Goal: Task Accomplishment & Management: Complete application form

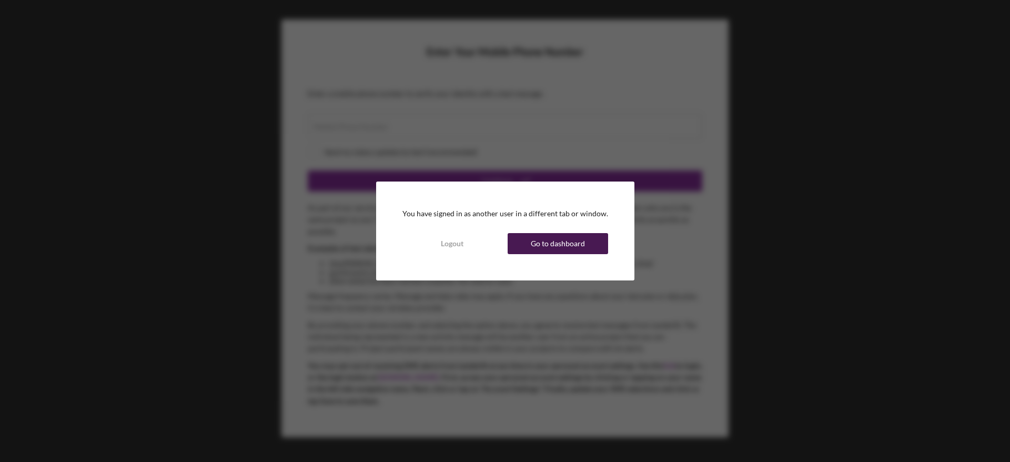
click at [552, 237] on div "Go to dashboard" at bounding box center [558, 243] width 54 height 21
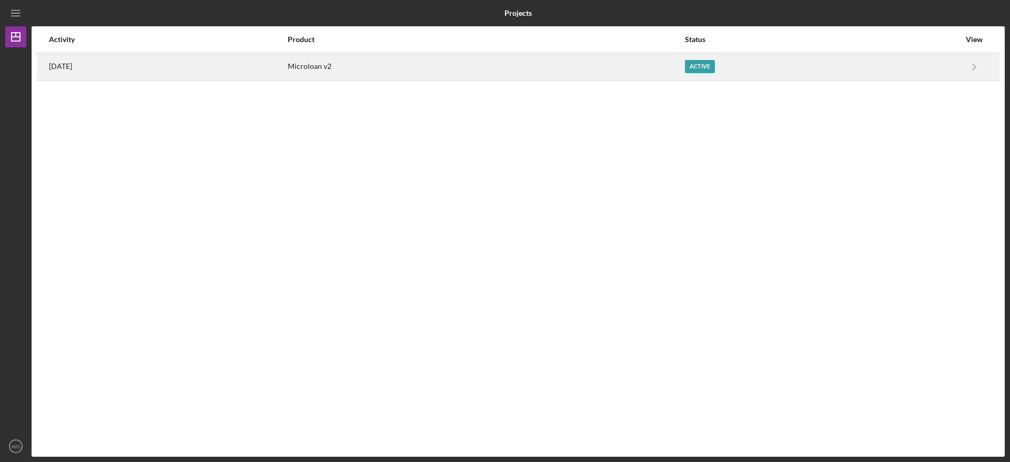
click at [704, 69] on div "Active" at bounding box center [700, 66] width 30 height 13
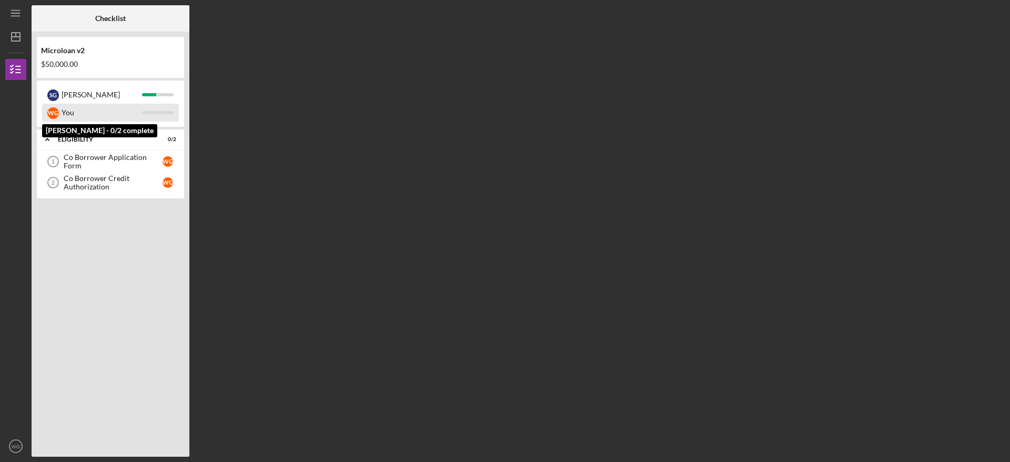
click at [64, 109] on div "You" at bounding box center [102, 113] width 80 height 18
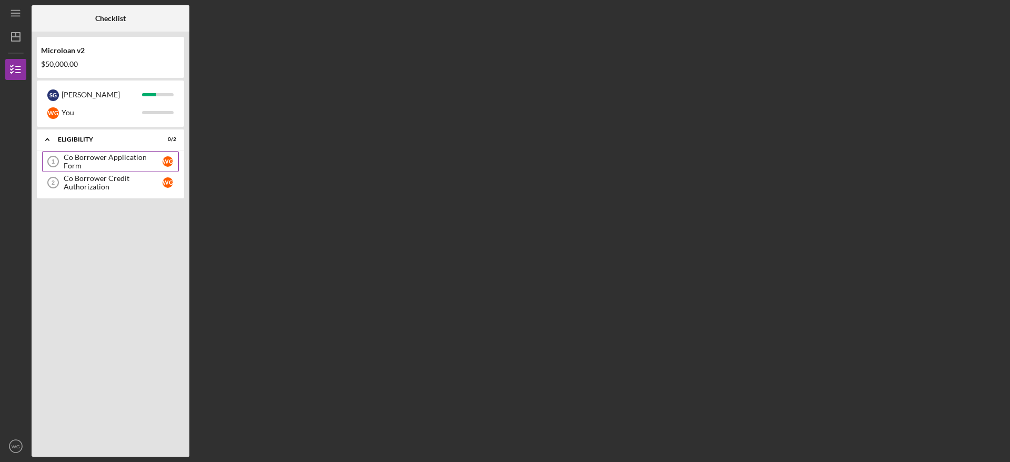
click at [70, 159] on div "Co Borrower Application Form" at bounding box center [113, 161] width 99 height 17
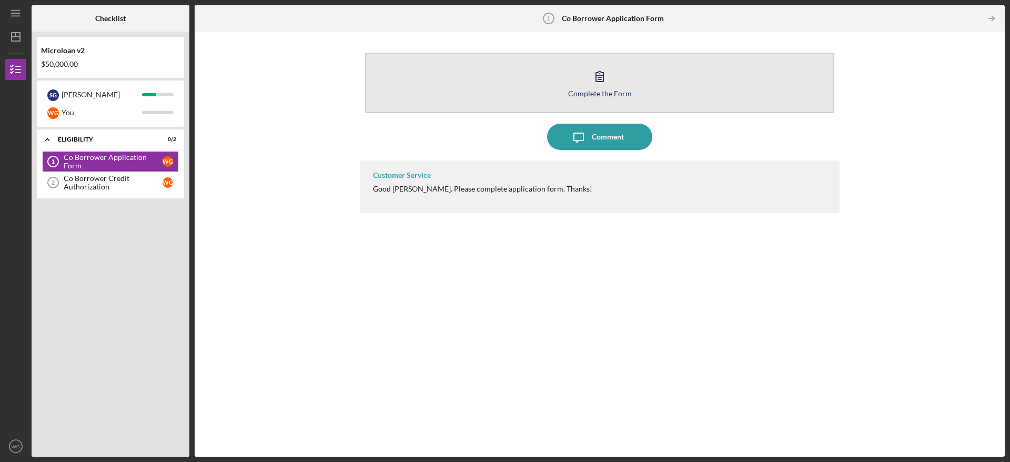
click at [603, 79] on icon "button" at bounding box center [599, 77] width 7 height 10
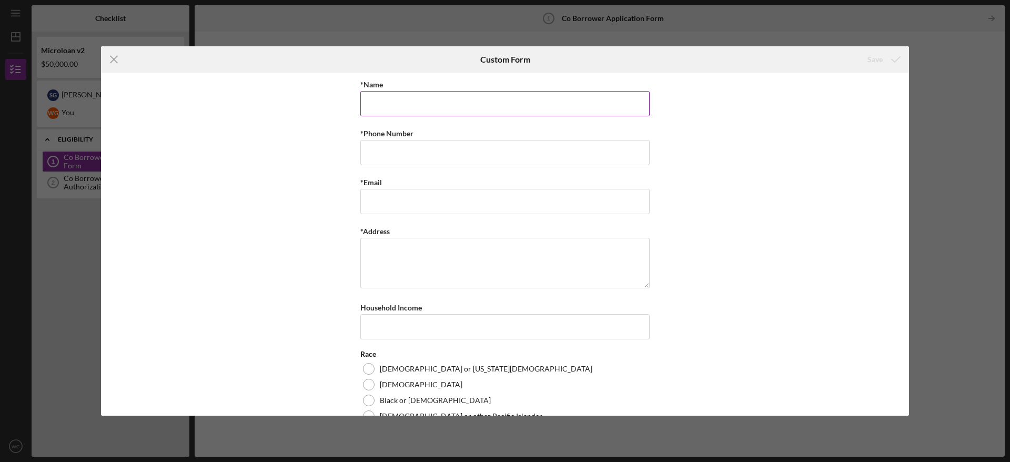
click at [503, 98] on input "*Name" at bounding box center [504, 103] width 289 height 25
type input "[PERSON_NAME]"
type input "6199349334"
type input "[EMAIL_ADDRESS][DOMAIN_NAME]"
type textarea "[STREET_ADDRESS]"
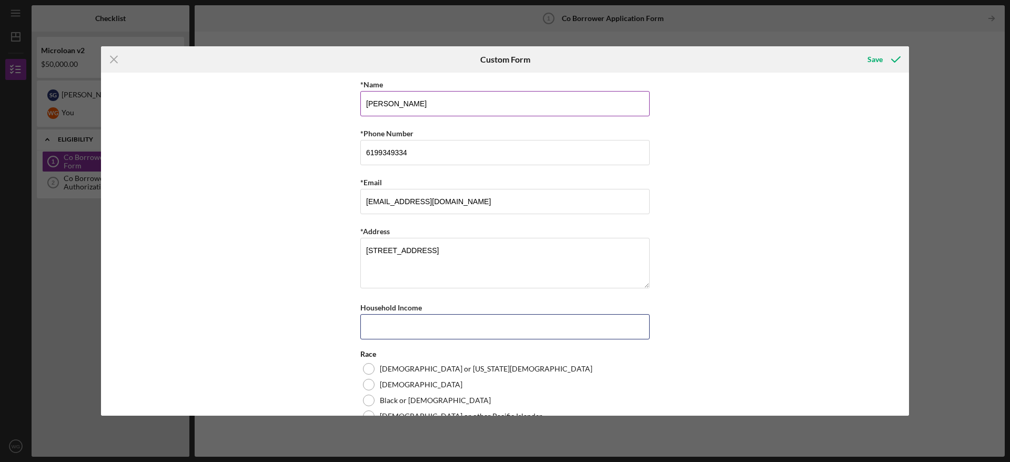
scroll to position [72, 0]
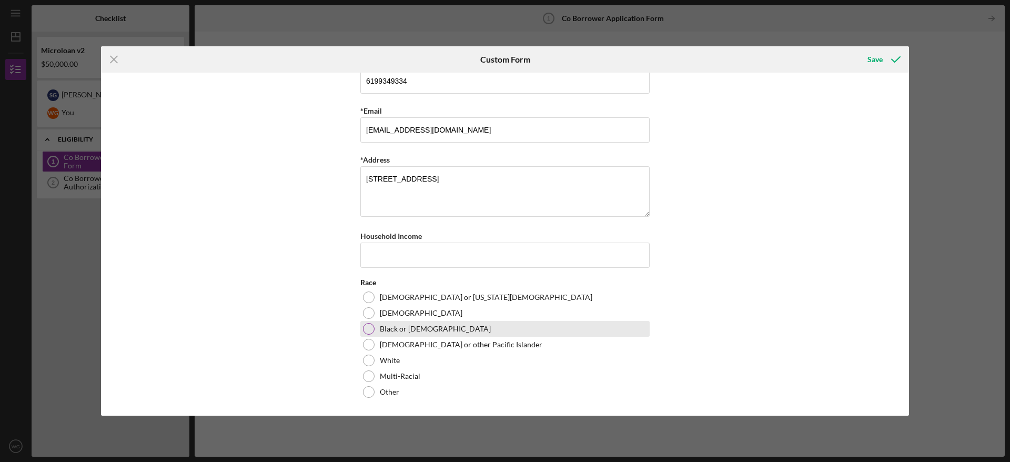
click at [368, 329] on div at bounding box center [369, 329] width 12 height 12
click at [409, 255] on input "Household Income" at bounding box center [504, 254] width 289 height 25
click at [310, 258] on div "*Name [PERSON_NAME] *Phone Number [PHONE_NUMBER] *Email [EMAIL_ADDRESS][DOMAIN_…" at bounding box center [505, 244] width 808 height 343
click at [871, 60] on div "Save" at bounding box center [874, 59] width 15 height 21
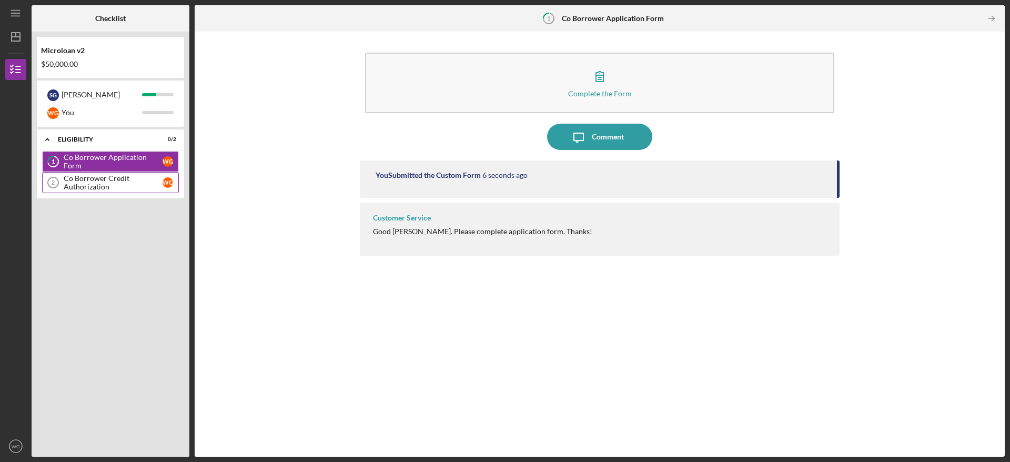
click at [106, 182] on div "Co Borrower Credit Authorization" at bounding box center [113, 182] width 99 height 17
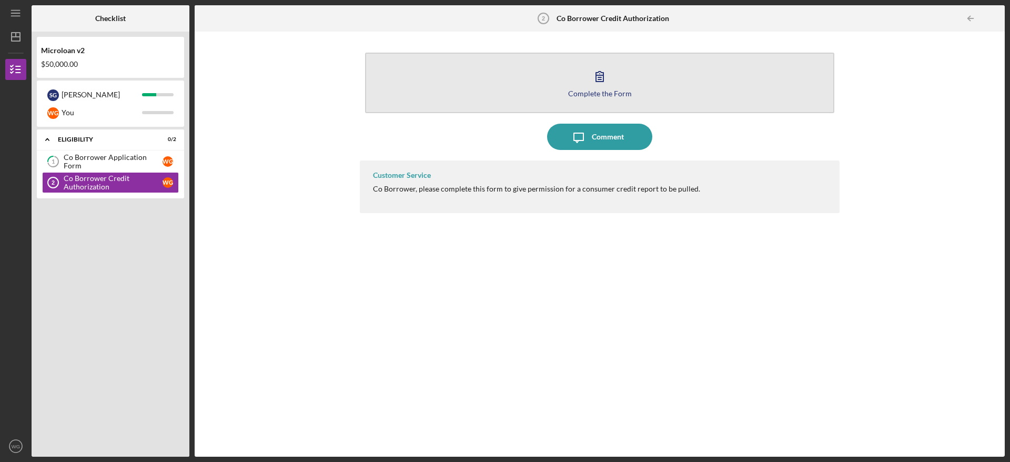
click at [616, 80] on button "Complete the Form Form" at bounding box center [599, 83] width 469 height 60
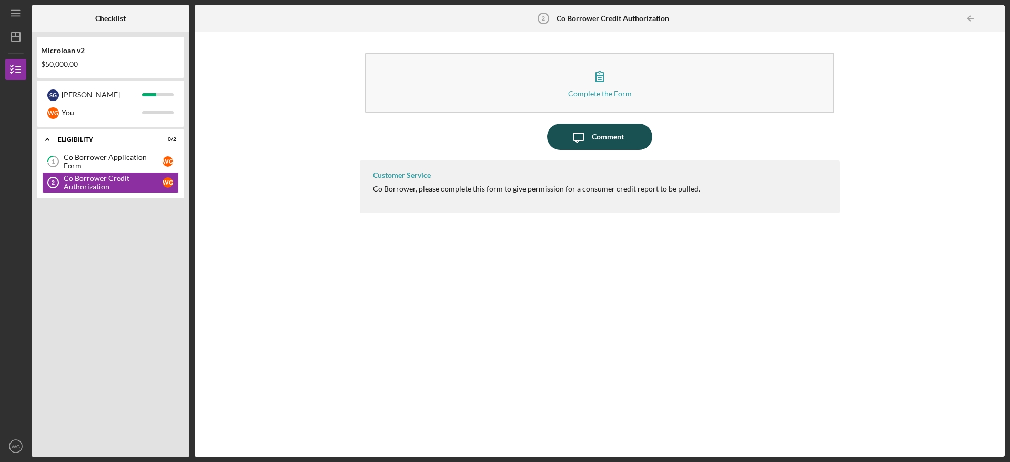
click at [602, 138] on div "Comment" at bounding box center [608, 137] width 32 height 26
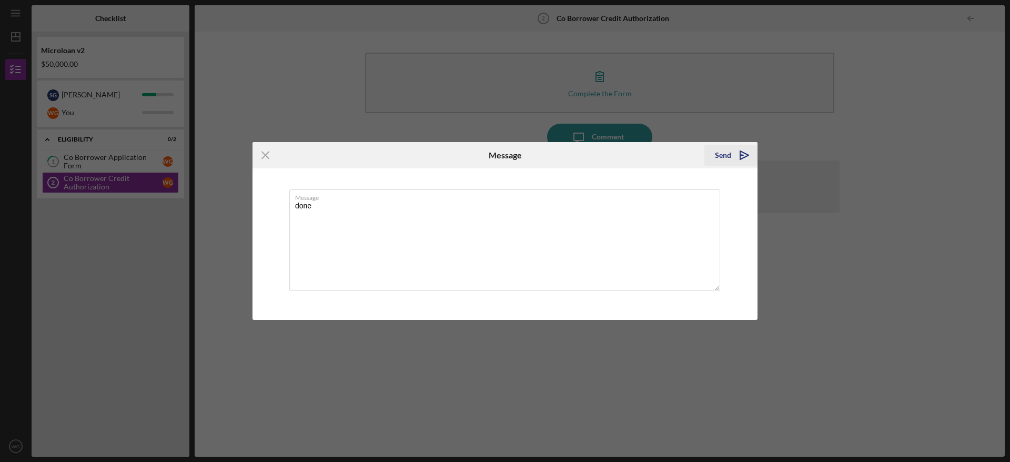
type textarea "done"
click at [722, 152] on div "Send" at bounding box center [723, 155] width 16 height 21
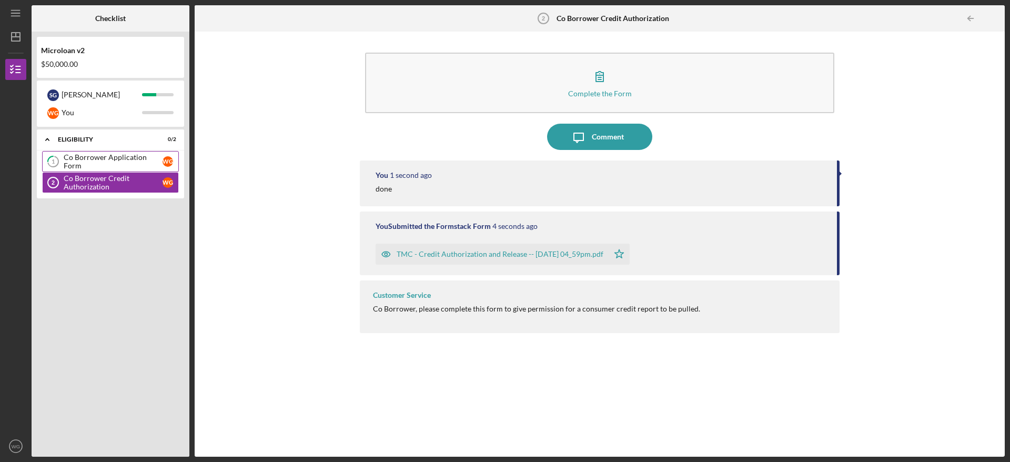
click at [83, 162] on div "Co Borrower Application Form" at bounding box center [113, 161] width 99 height 17
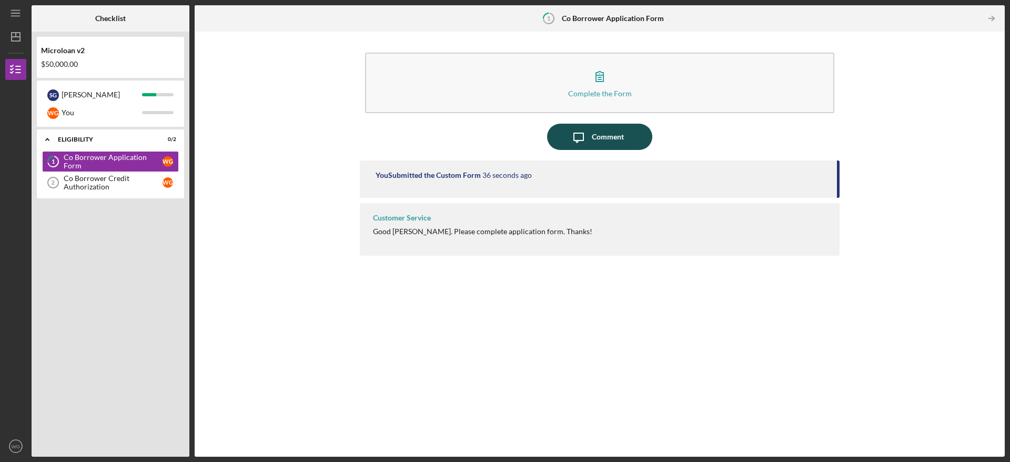
click at [603, 141] on div "Comment" at bounding box center [608, 137] width 32 height 26
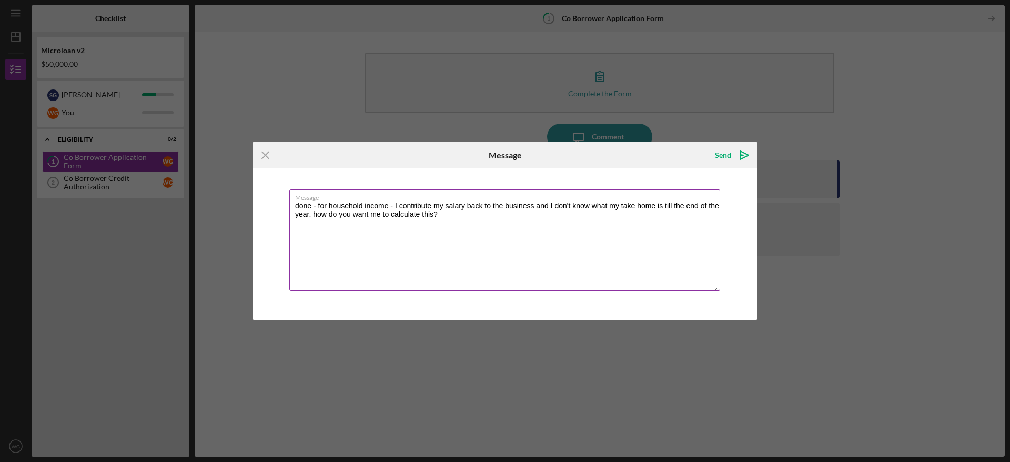
drag, startPoint x: 314, startPoint y: 205, endPoint x: 458, endPoint y: 233, distance: 146.2
click at [458, 233] on textarea "done - for household income - I contribute my salary back to the business and I…" at bounding box center [504, 239] width 431 height 101
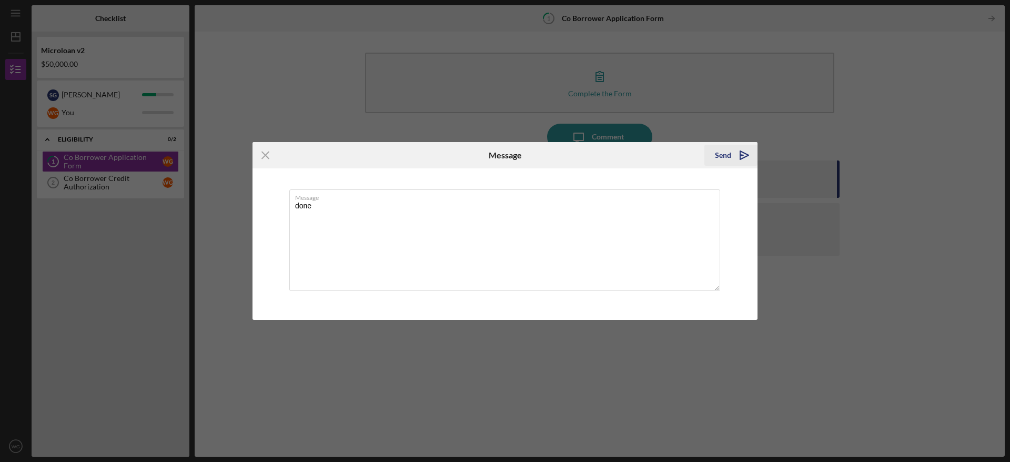
type textarea "done"
click at [724, 148] on div "Send" at bounding box center [723, 155] width 16 height 21
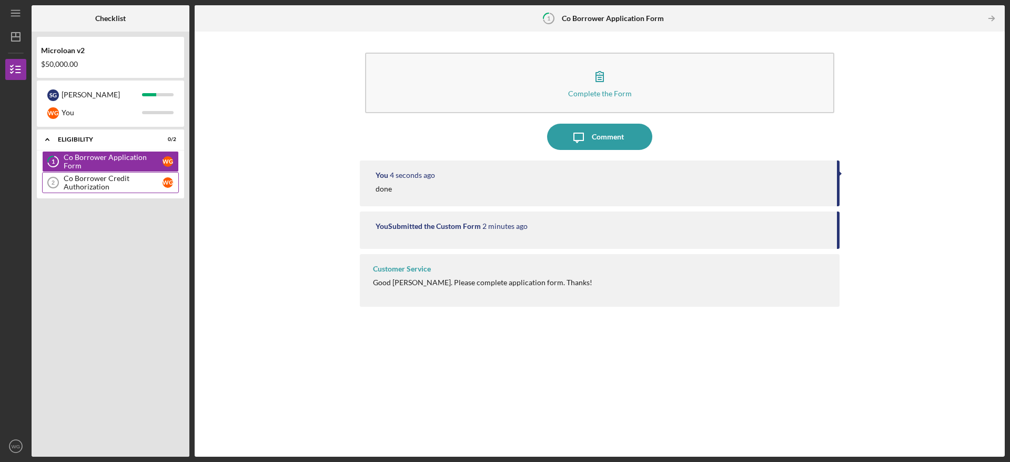
click at [88, 185] on div "Co Borrower Credit Authorization" at bounding box center [113, 182] width 99 height 17
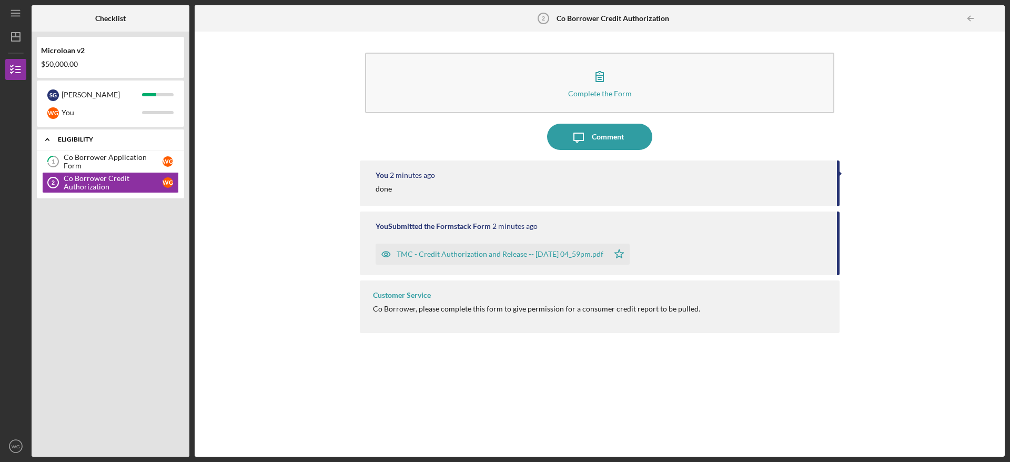
click at [46, 135] on icon "Icon/Expander" at bounding box center [47, 139] width 21 height 21
click at [69, 64] on div "$50,000.00" at bounding box center [110, 64] width 139 height 8
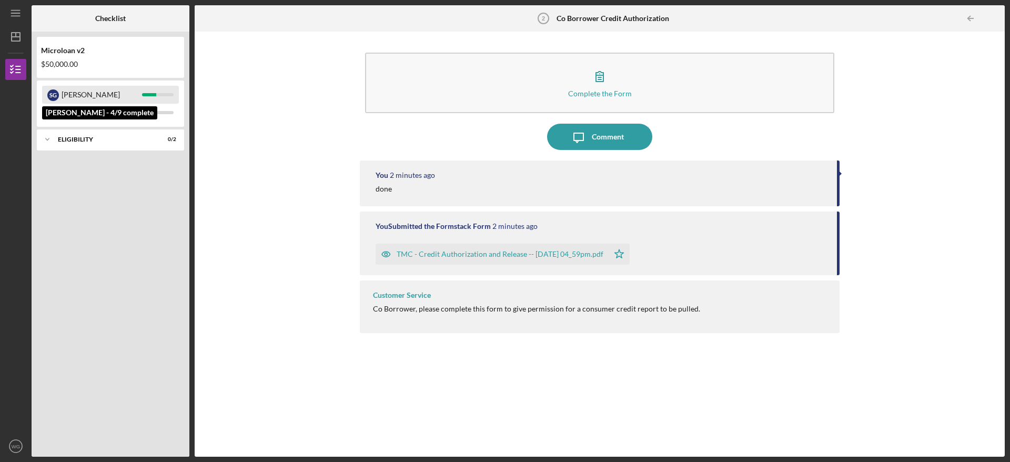
click at [70, 93] on div "[PERSON_NAME]" at bounding box center [102, 95] width 80 height 18
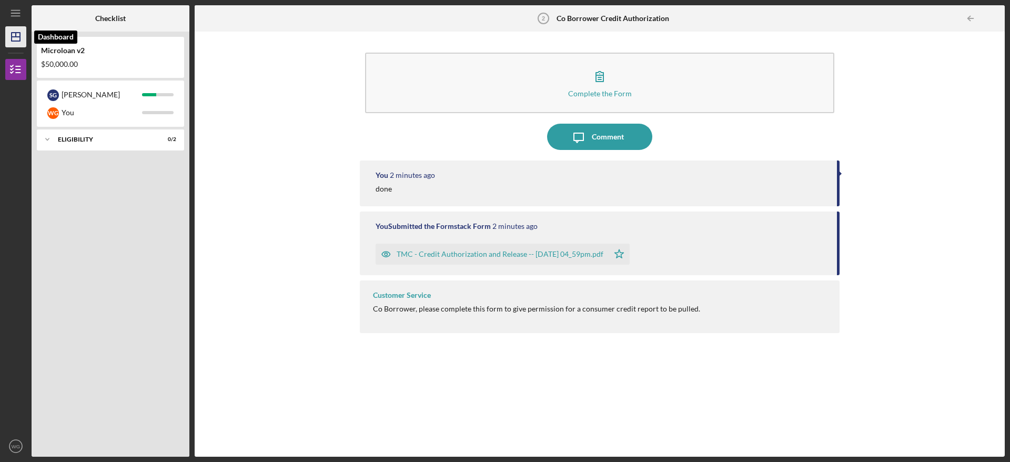
click at [12, 33] on polygon "button" at bounding box center [16, 37] width 8 height 8
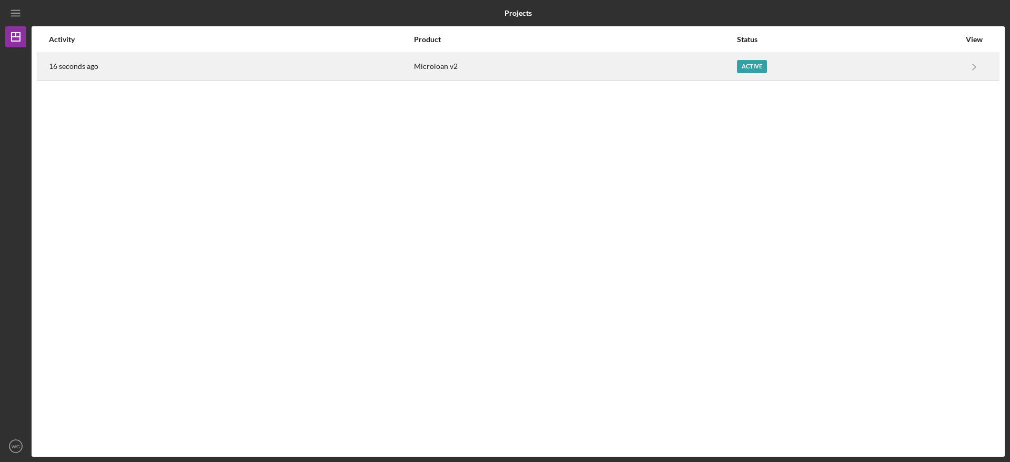
click at [750, 69] on div "Active" at bounding box center [752, 66] width 30 height 13
